Goal: Task Accomplishment & Management: Manage account settings

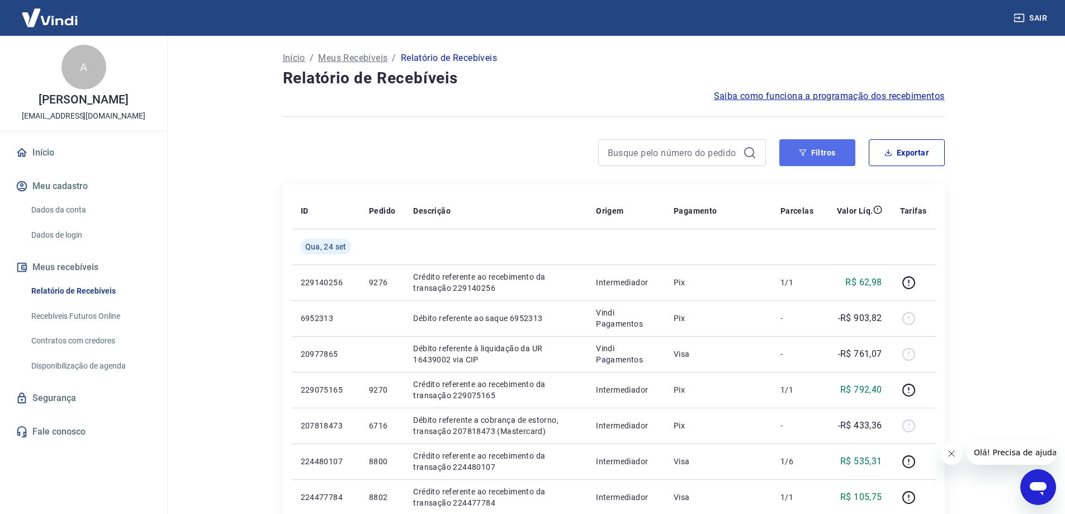
click at [812, 158] on button "Filtros" at bounding box center [817, 152] width 76 height 27
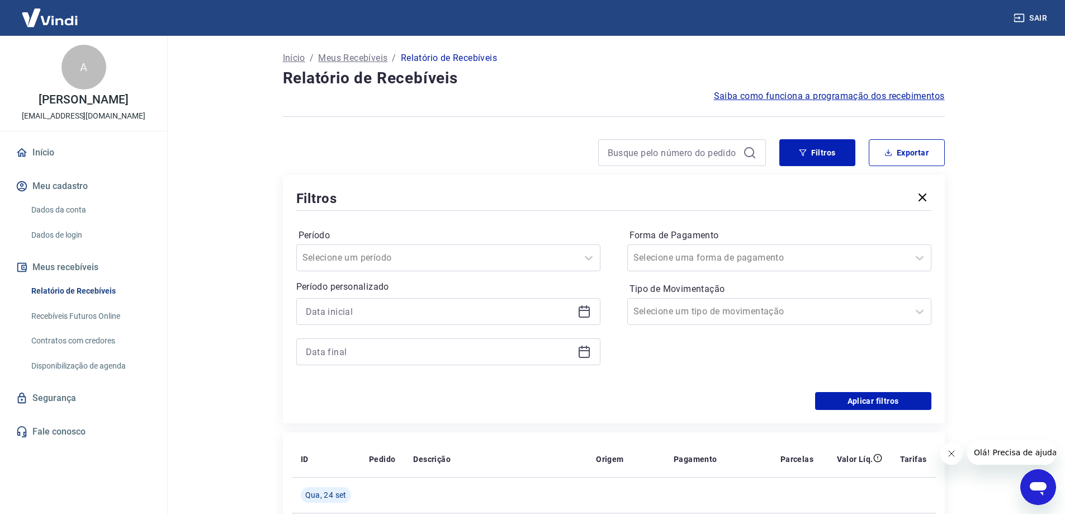
click at [923, 197] on icon "button" at bounding box center [923, 197] width 8 height 8
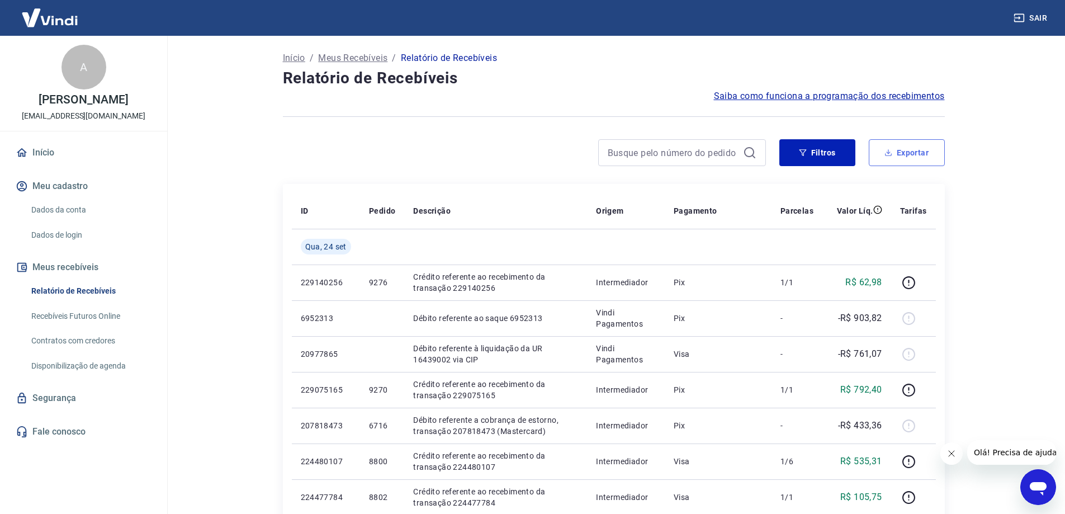
click at [918, 156] on button "Exportar" at bounding box center [907, 152] width 76 height 27
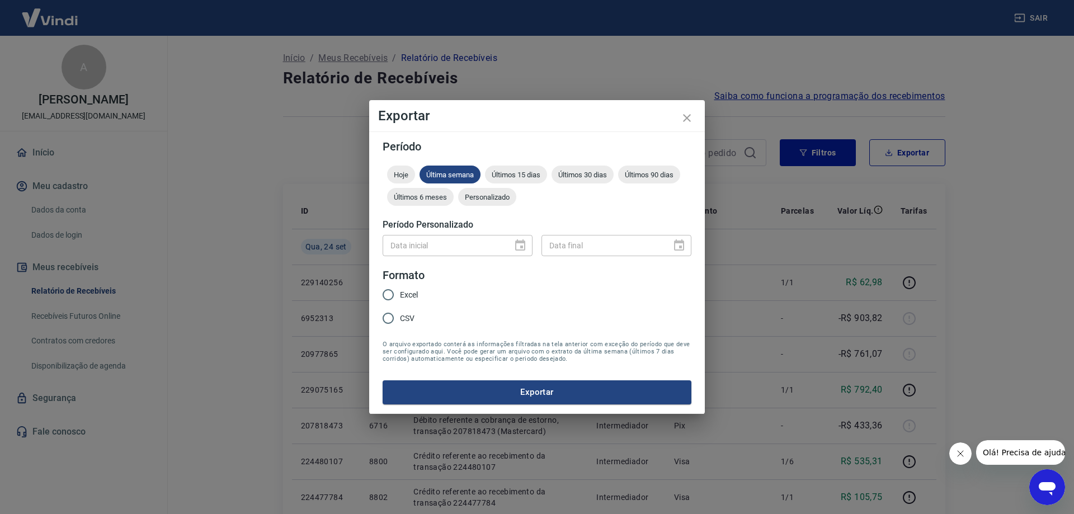
click at [524, 248] on div "Data inicial" at bounding box center [457, 245] width 150 height 21
click at [518, 245] on div at bounding box center [517, 245] width 16 height 0
click at [387, 292] on input "Excel" at bounding box center [387, 294] width 23 height 23
radio input "true"
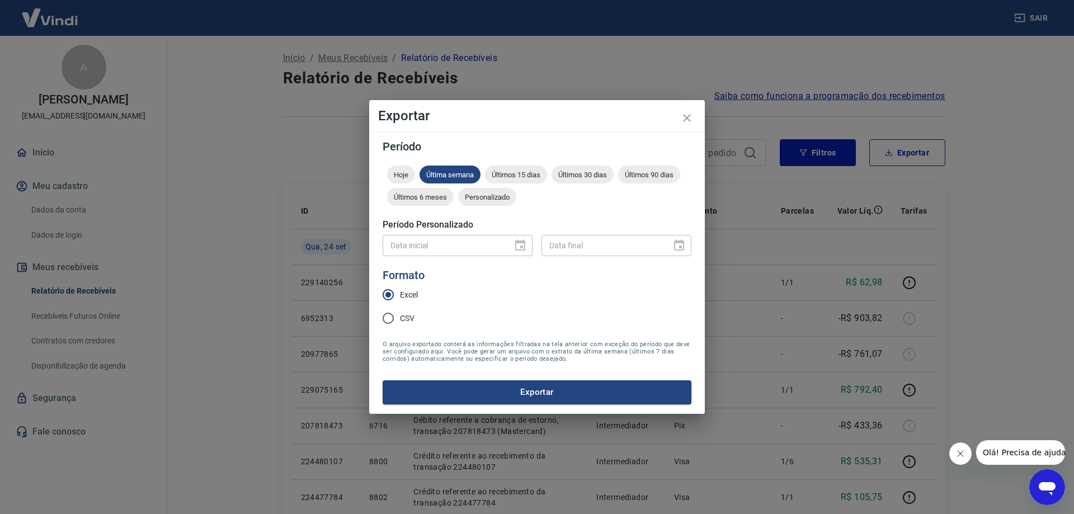
click at [521, 246] on div "Data inicial" at bounding box center [457, 245] width 150 height 21
click at [521, 245] on div at bounding box center [517, 245] width 16 height 0
click at [385, 293] on input "Excel" at bounding box center [387, 294] width 23 height 23
click at [684, 119] on icon "close" at bounding box center [686, 117] width 13 height 13
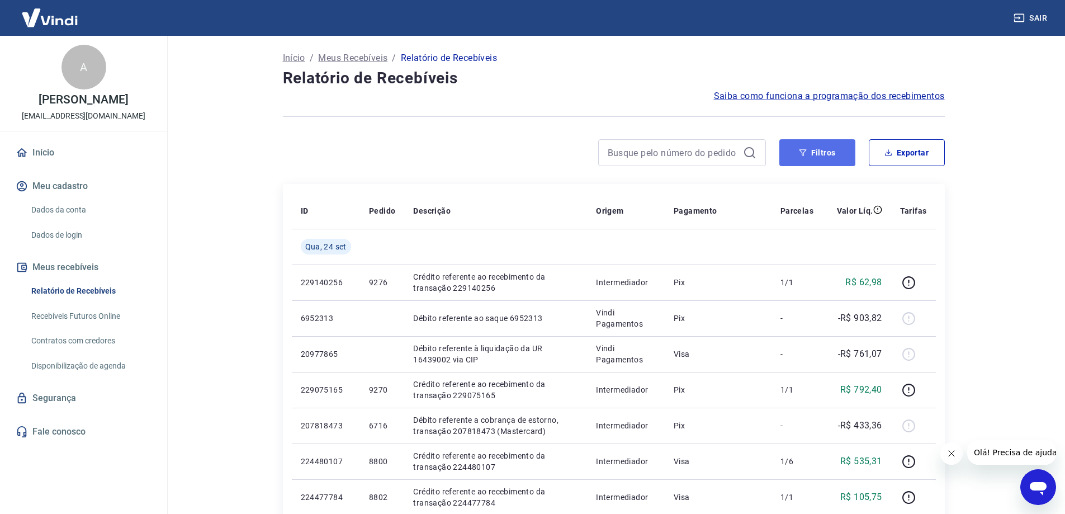
click at [807, 154] on icon "button" at bounding box center [803, 153] width 8 height 8
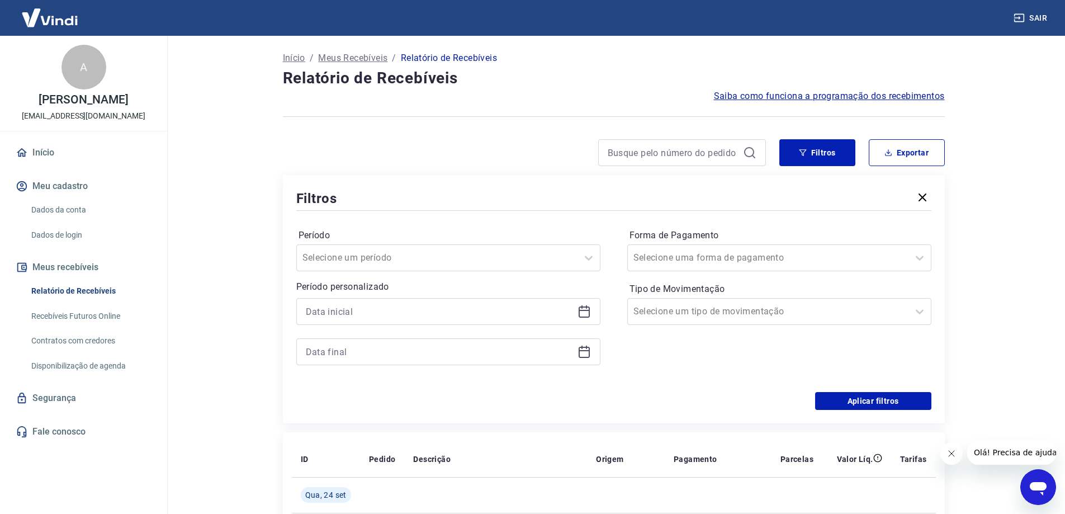
click at [584, 312] on icon at bounding box center [584, 311] width 13 height 13
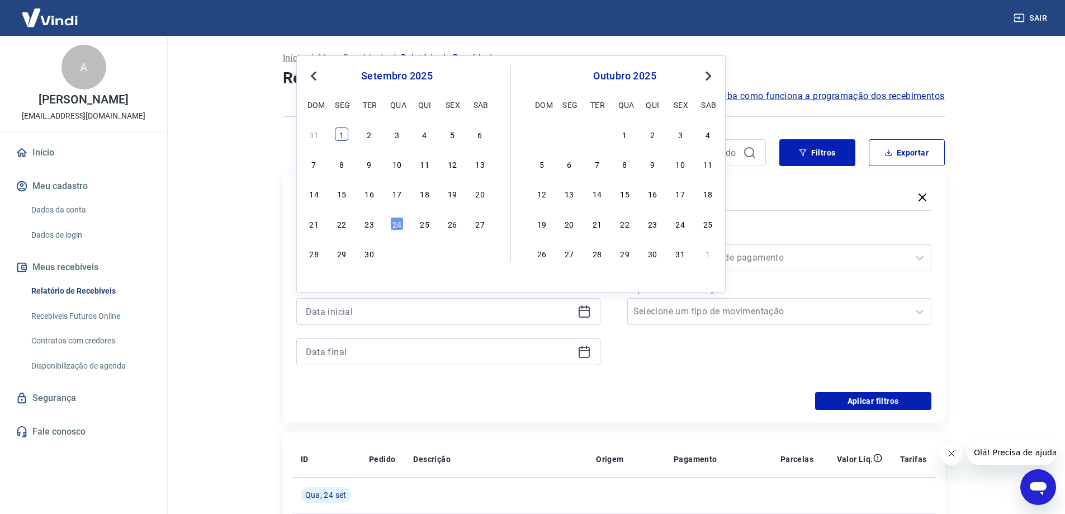
click at [343, 139] on div "1" at bounding box center [341, 133] width 13 height 13
type input "[DATE]"
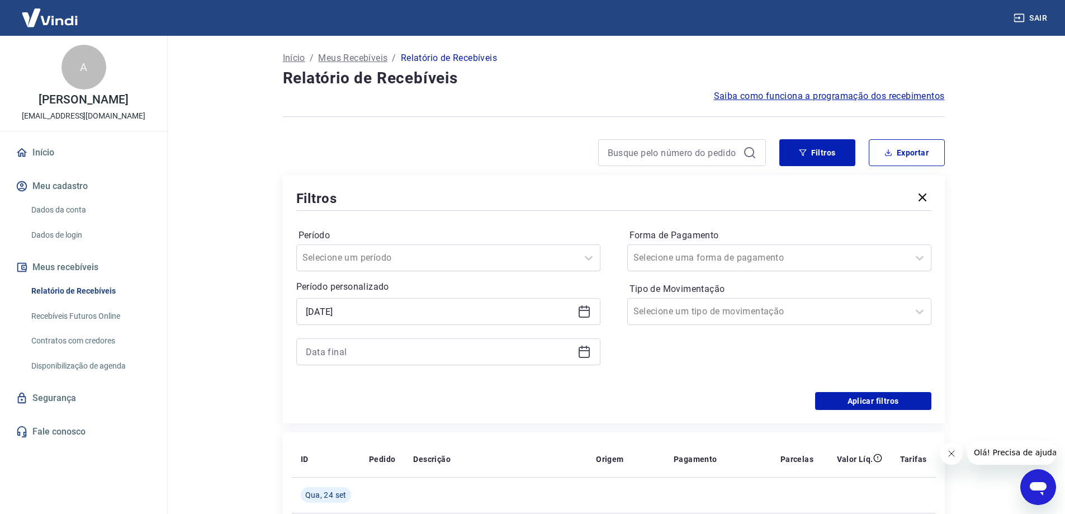
click at [588, 353] on icon at bounding box center [584, 351] width 13 height 13
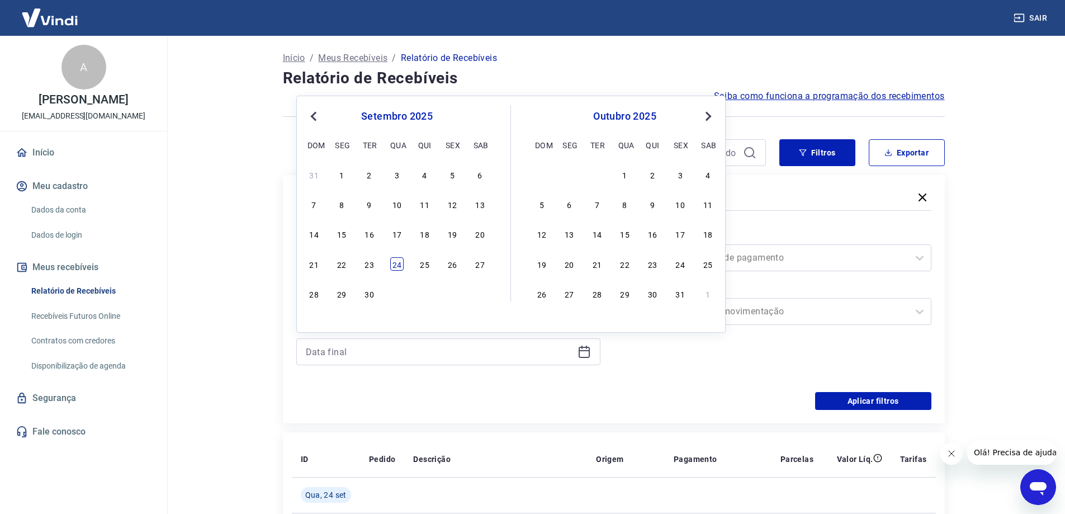
click at [401, 262] on div "24" at bounding box center [396, 263] width 13 height 13
type input "[DATE]"
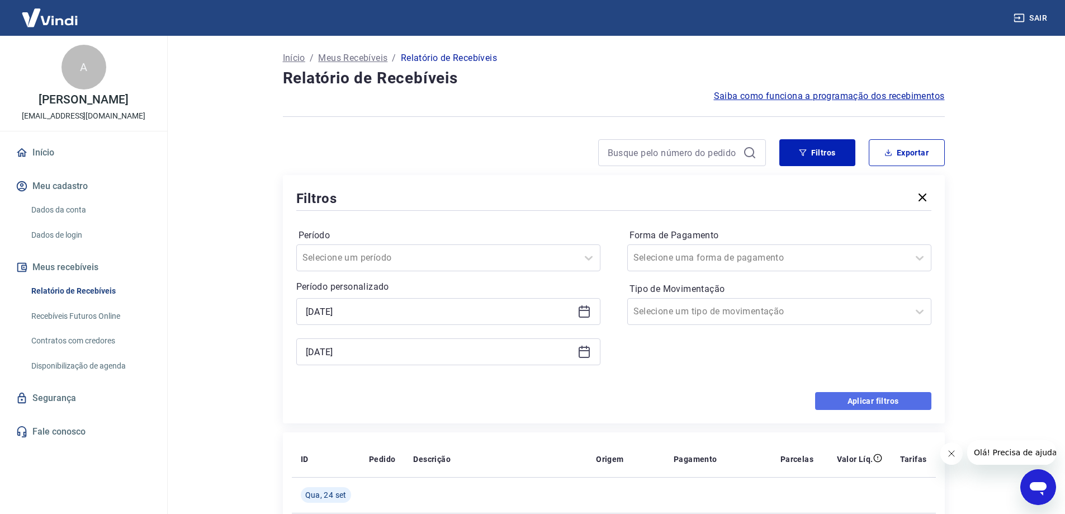
click at [840, 395] on button "Aplicar filtros" at bounding box center [873, 401] width 116 height 18
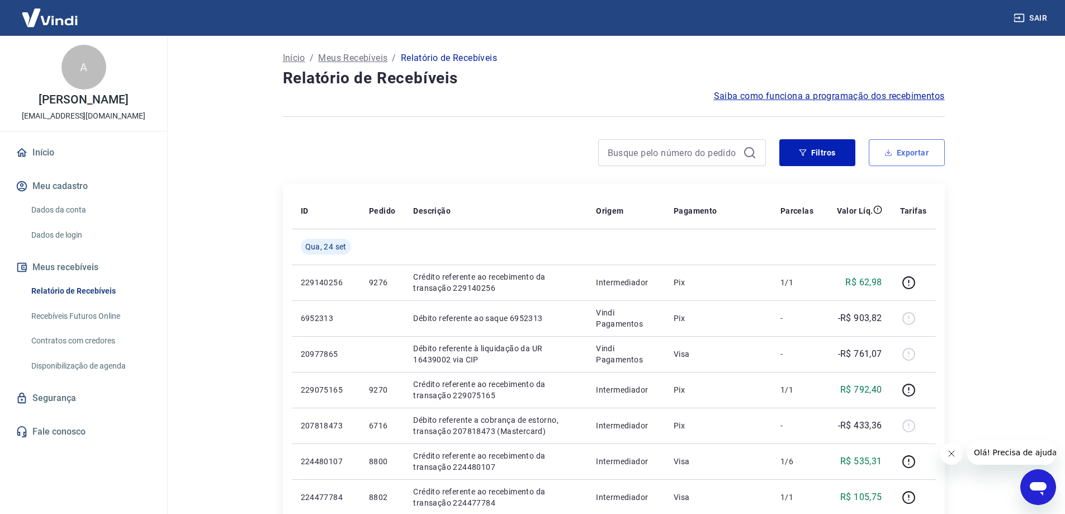
click at [891, 150] on icon "button" at bounding box center [889, 153] width 8 height 8
type input "[DATE]"
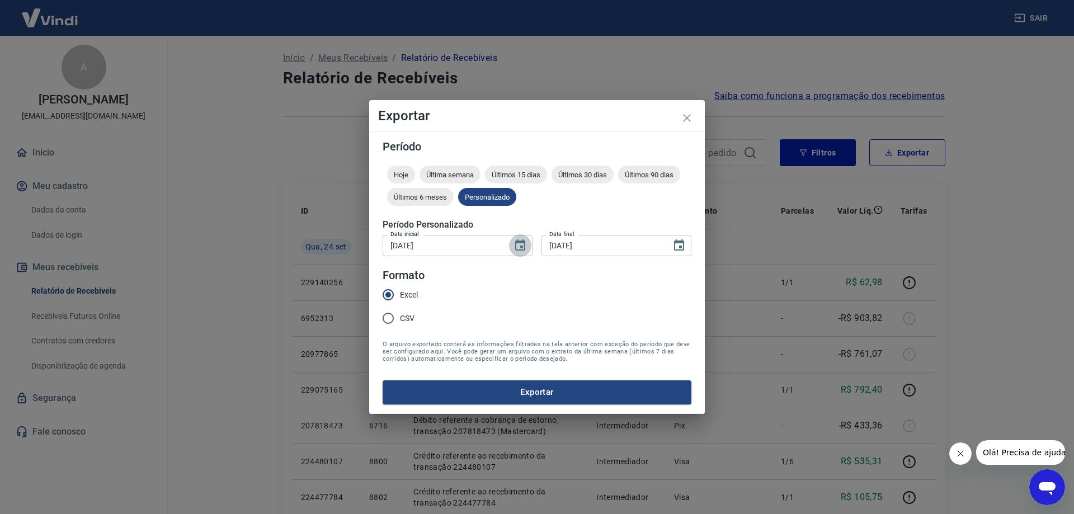
click at [523, 248] on icon "Choose date, selected date is 1 de set de 2025" at bounding box center [519, 245] width 13 height 13
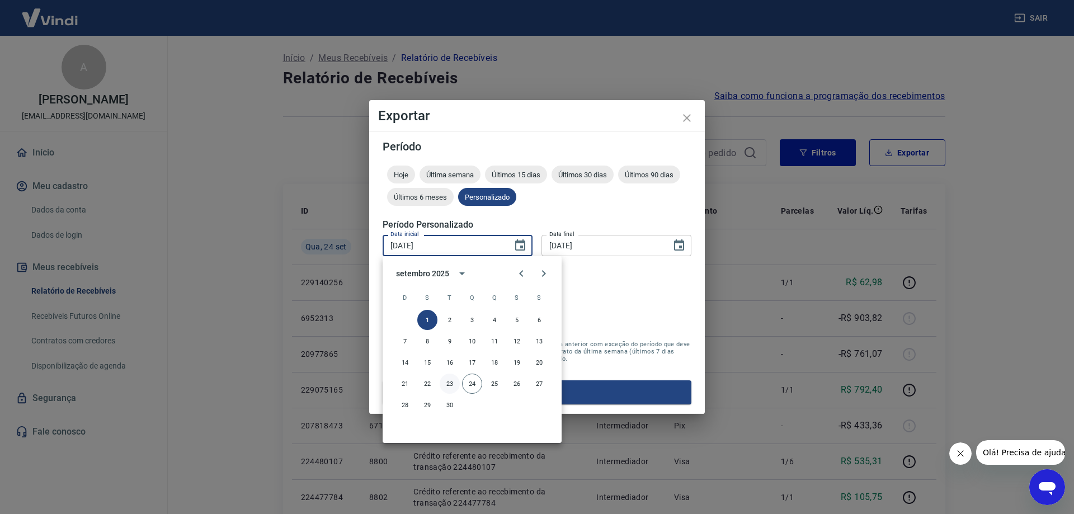
click at [448, 382] on button "23" at bounding box center [449, 383] width 20 height 20
type input "[DATE]"
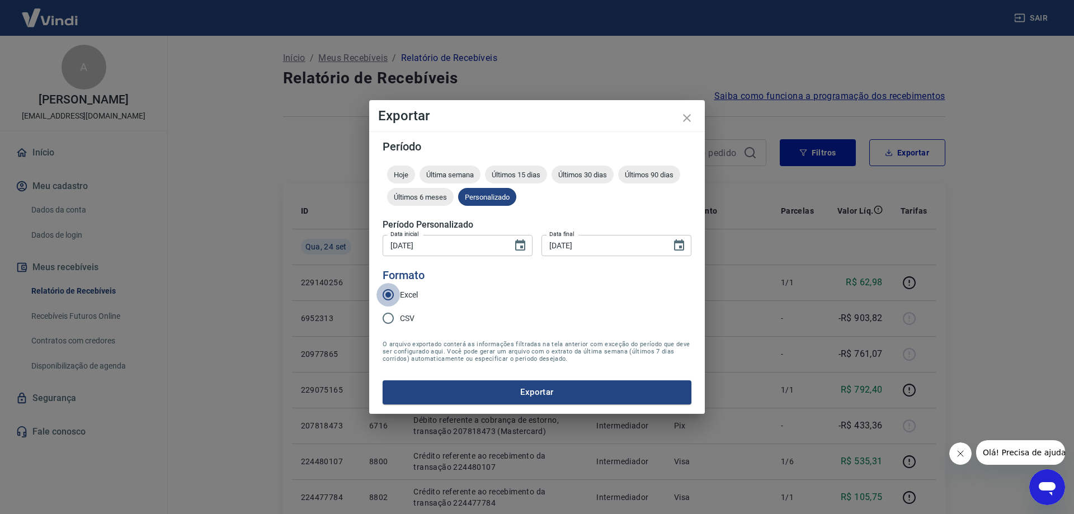
click at [388, 296] on input "Excel" at bounding box center [387, 294] width 23 height 23
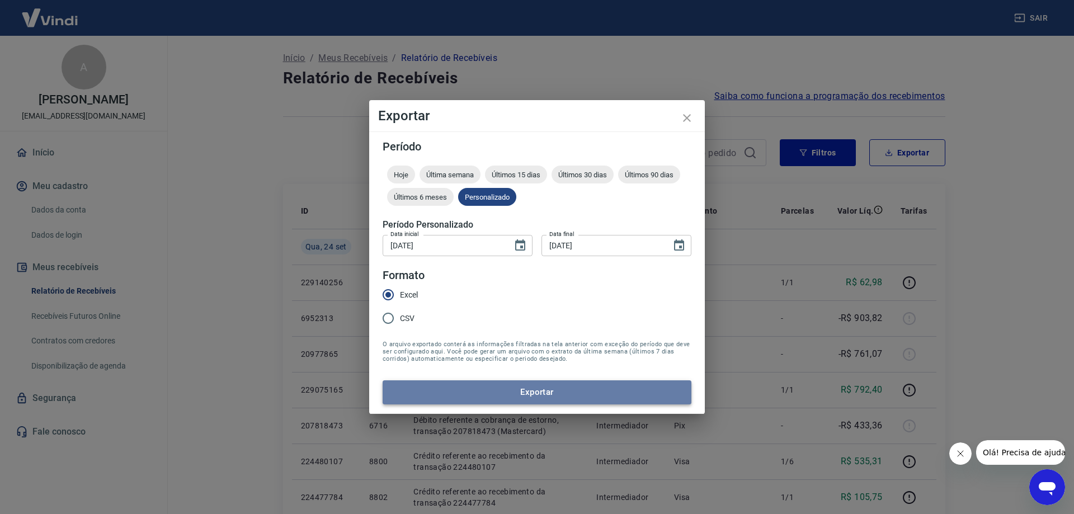
click at [560, 392] on button "Exportar" at bounding box center [536, 391] width 309 height 23
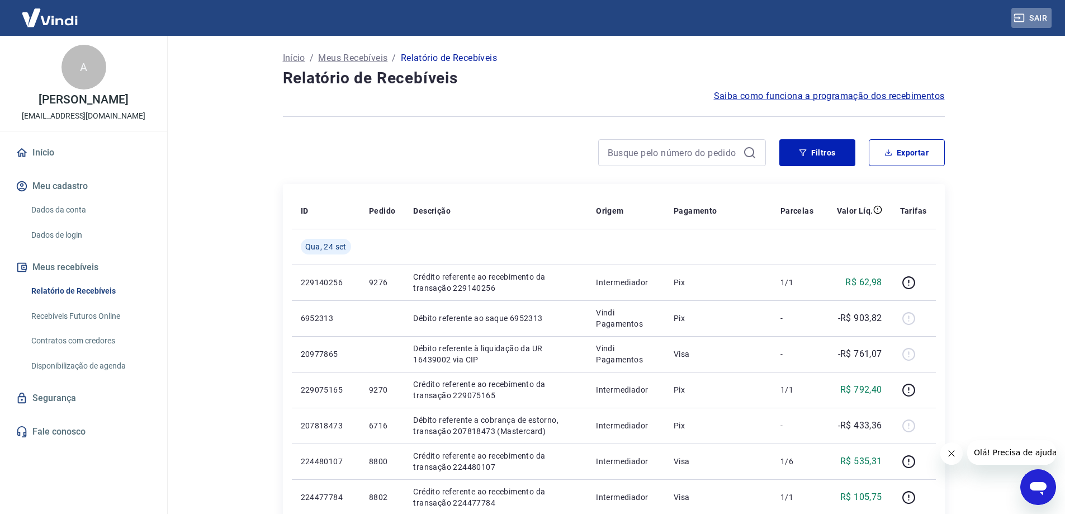
click at [1023, 15] on icon "button" at bounding box center [1019, 18] width 10 height 8
